Goal: Information Seeking & Learning: Understand process/instructions

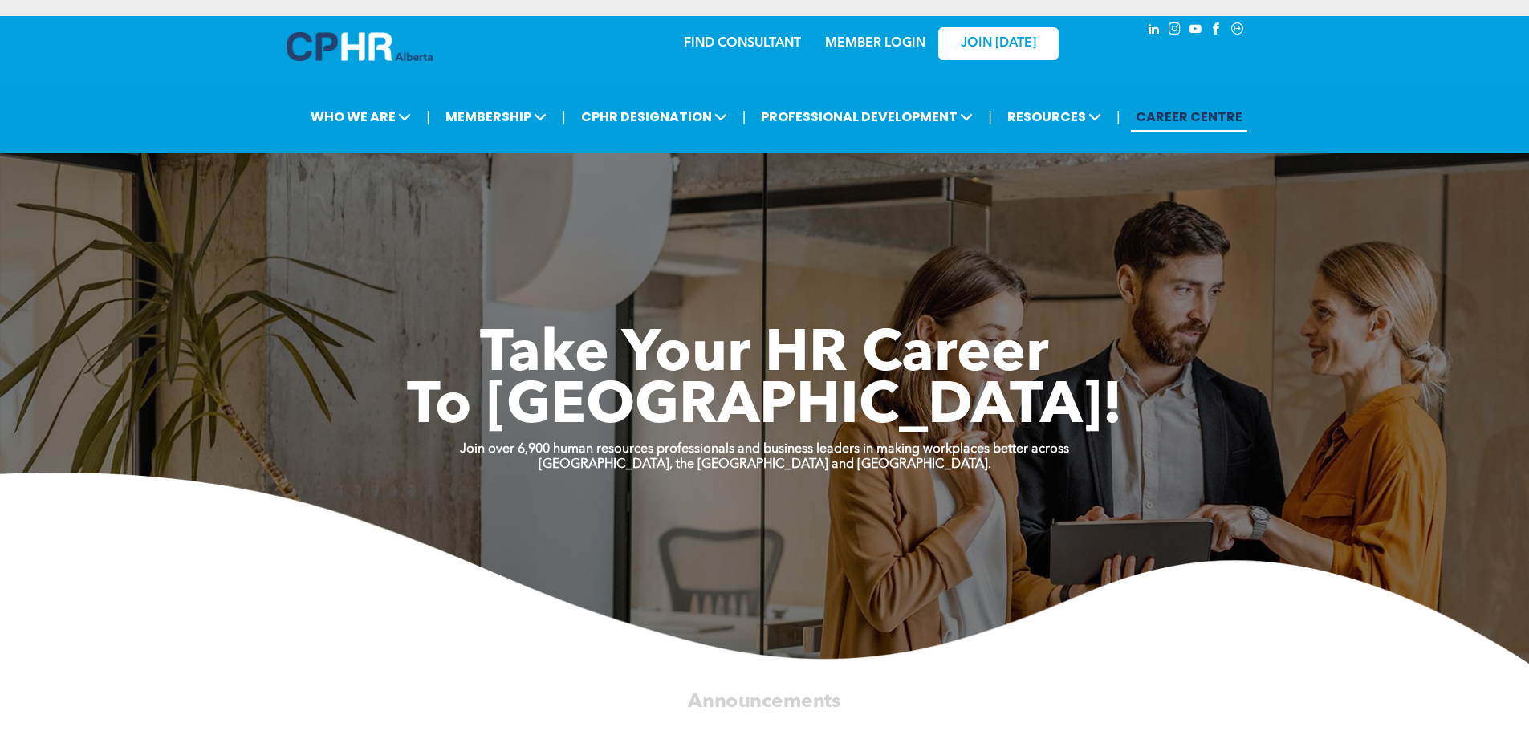
click at [882, 47] on link "MEMBER LOGIN" at bounding box center [875, 43] width 100 height 13
click at [866, 42] on link "MEMBER LOGIN" at bounding box center [875, 43] width 100 height 13
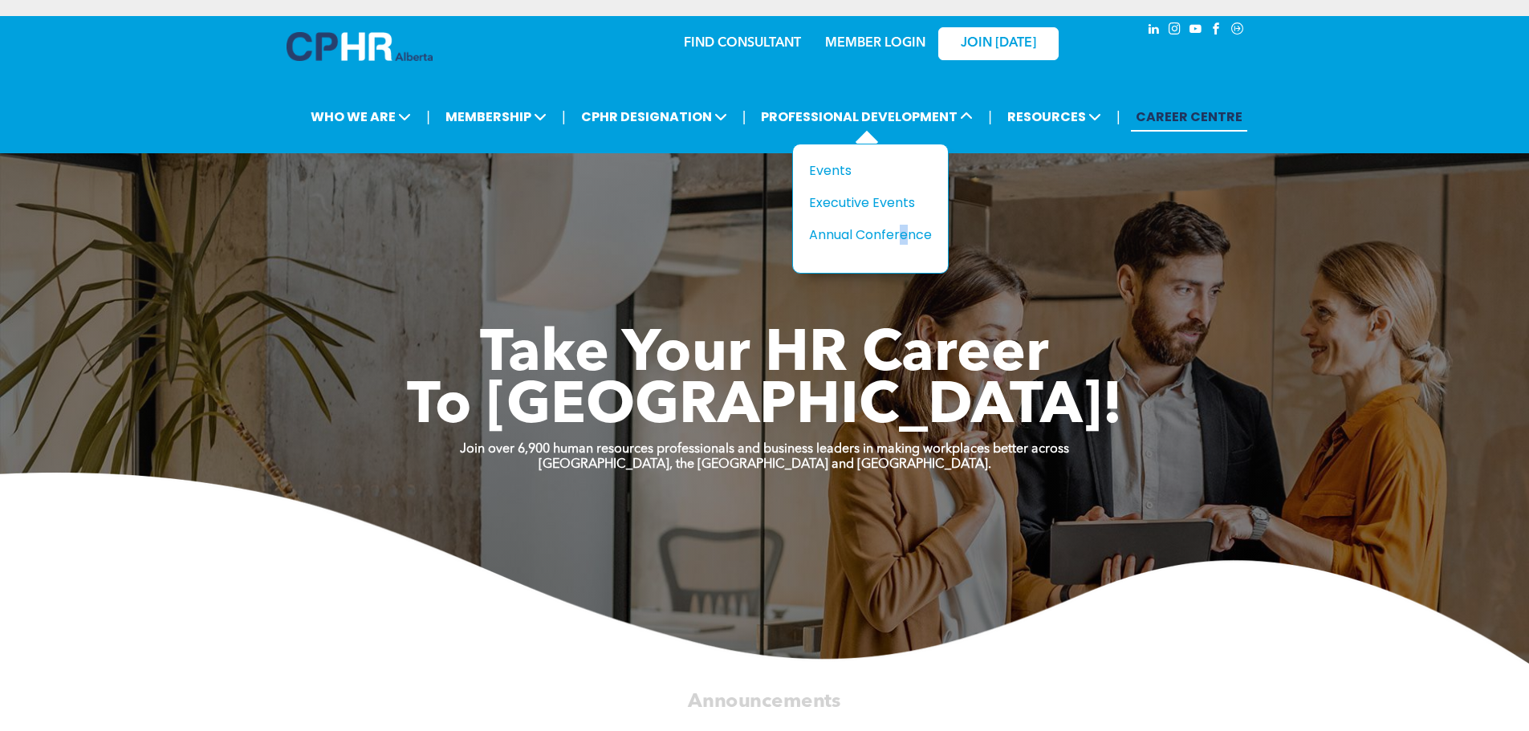
click at [908, 215] on div "Title Events Executive Events Annual Conference" at bounding box center [870, 203] width 123 height 84
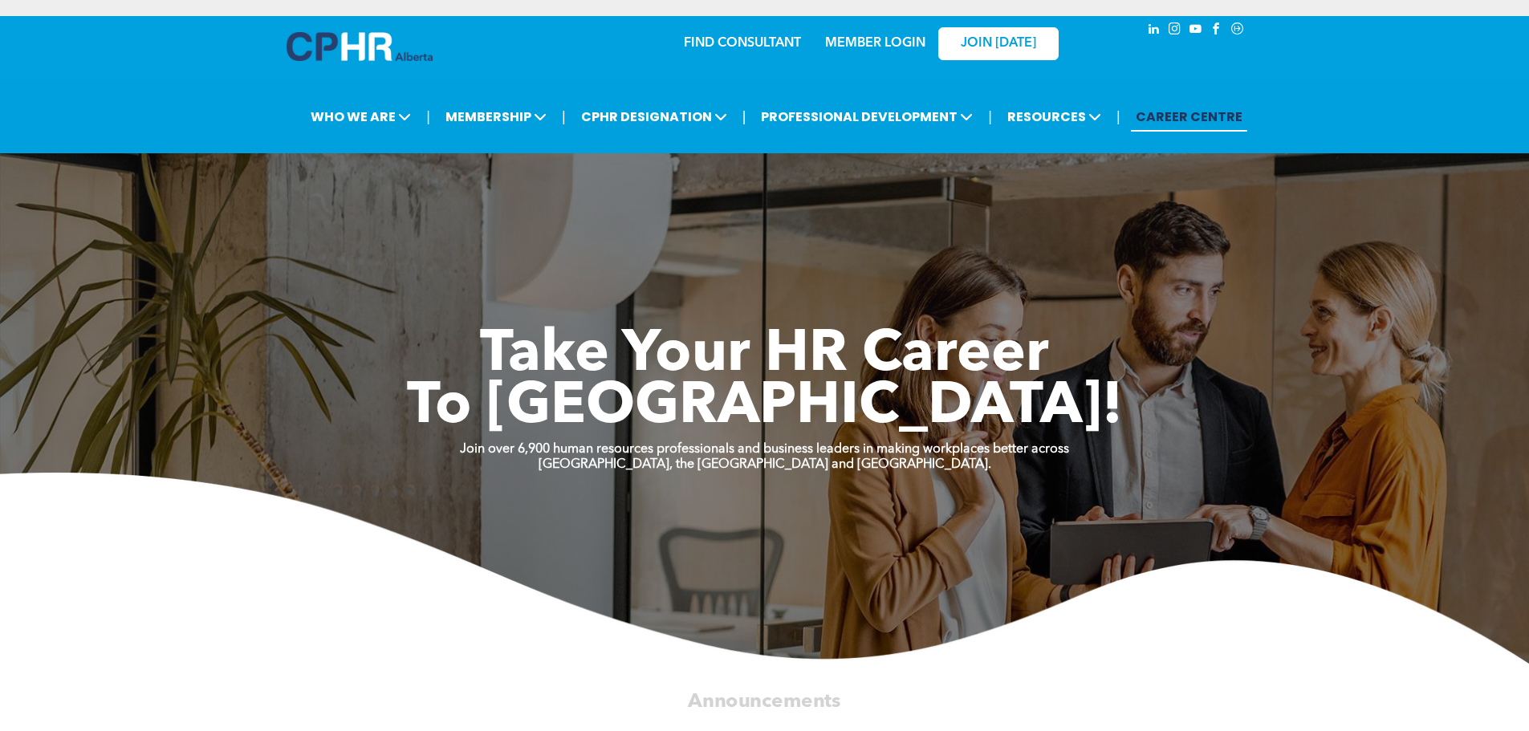
click at [1173, 275] on div "Take Your HR Career To New Heights!" at bounding box center [764, 342] width 963 height 185
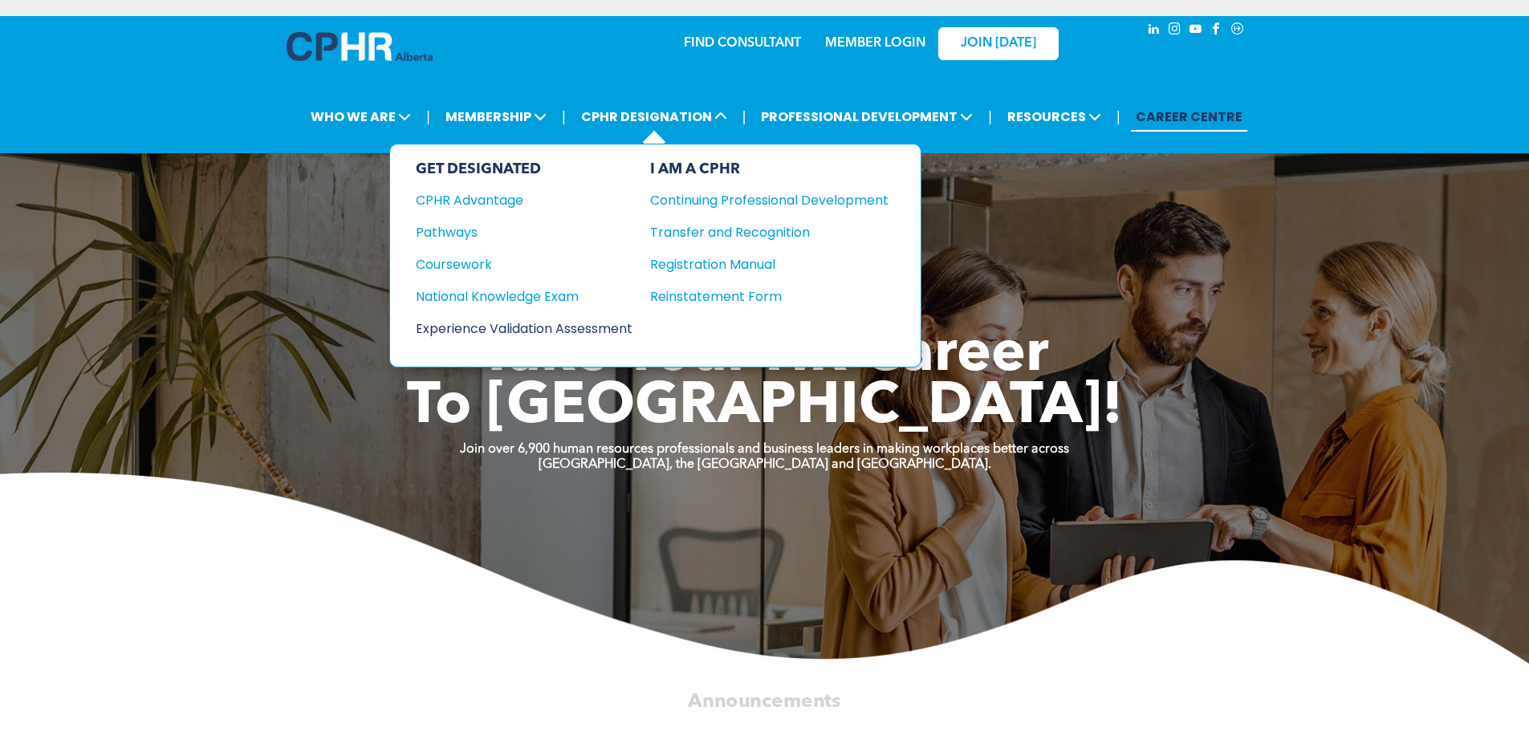
click at [523, 331] on div "Experience Validation Assessment" at bounding box center [513, 329] width 195 height 20
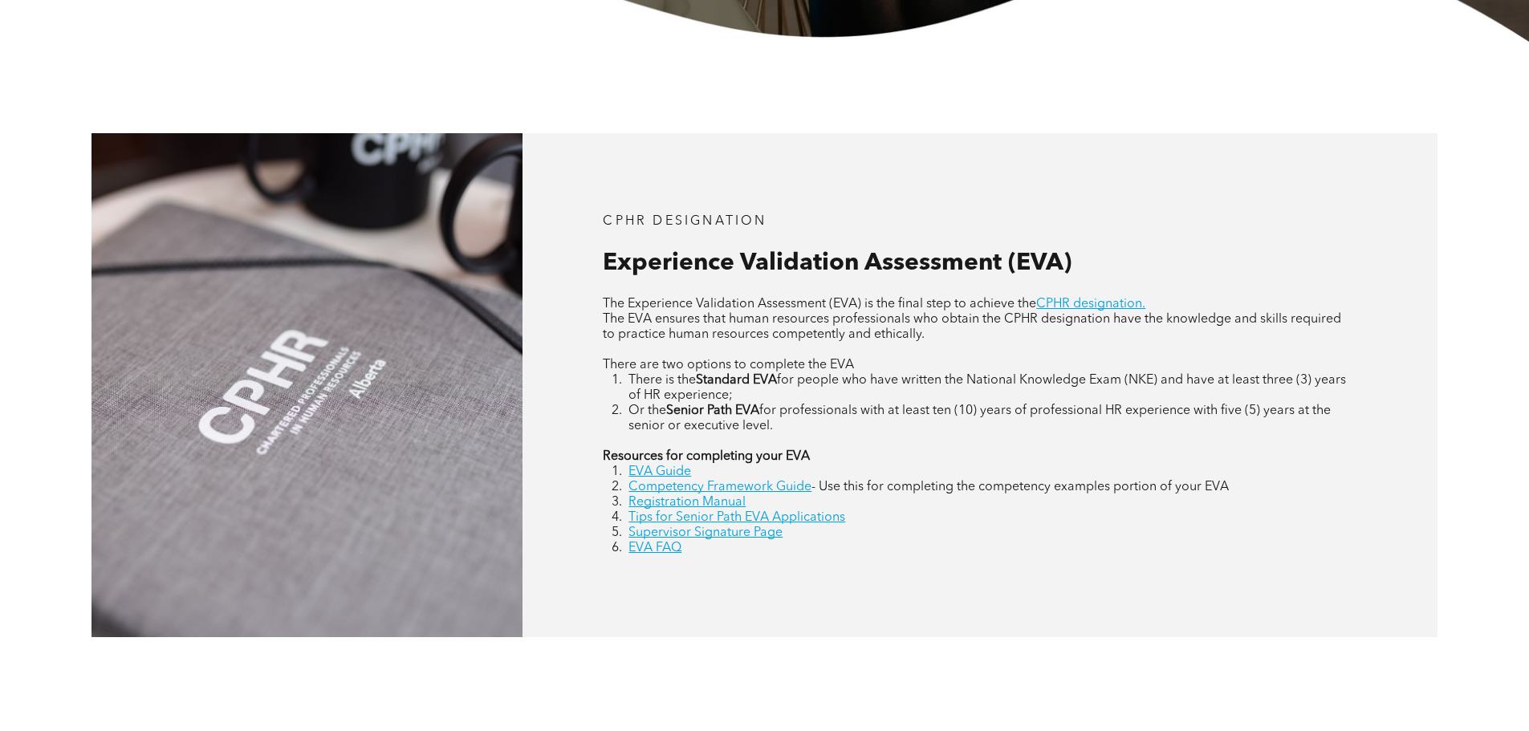
scroll to position [803, 0]
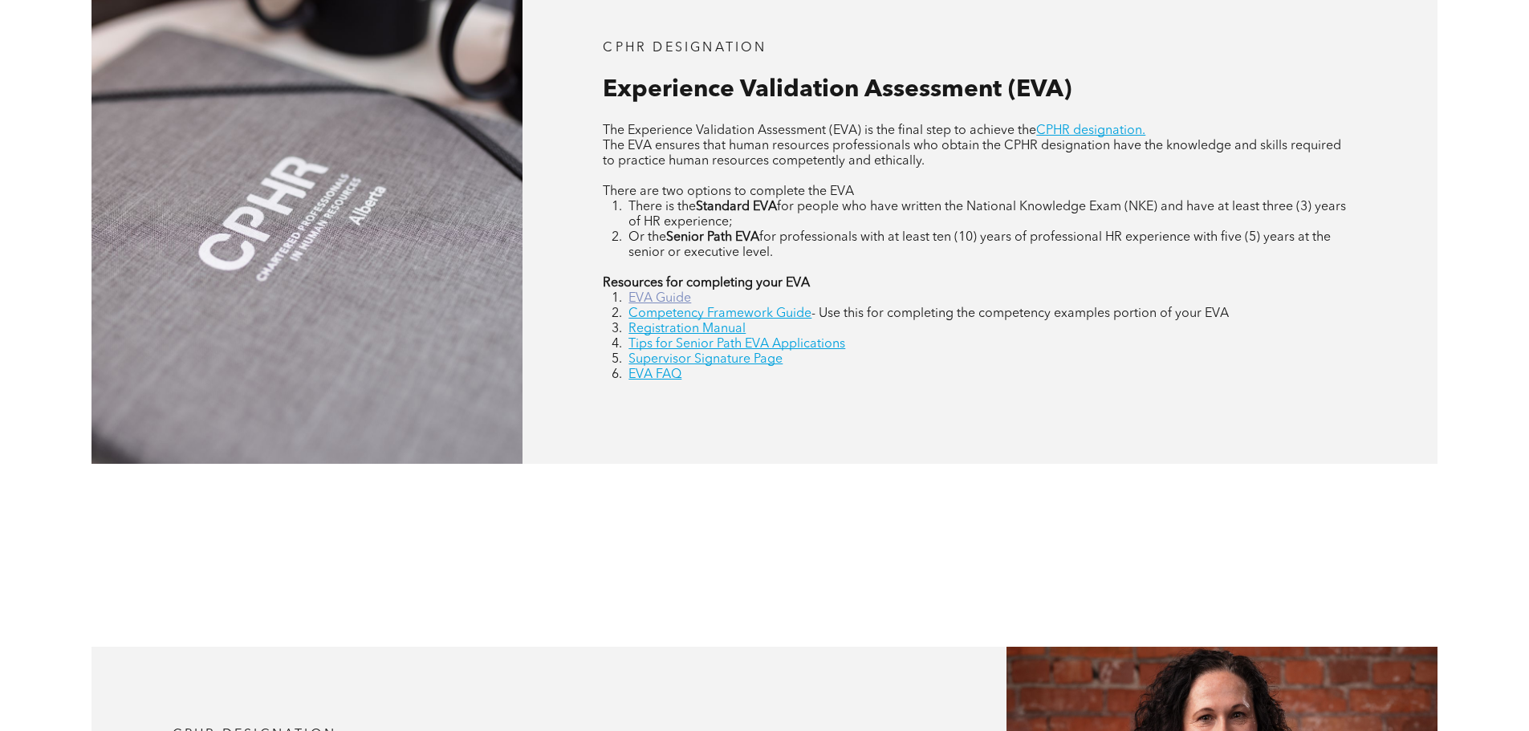
click at [657, 300] on link "EVA Guide" at bounding box center [659, 298] width 63 height 13
